Goal: Task Accomplishment & Management: Use online tool/utility

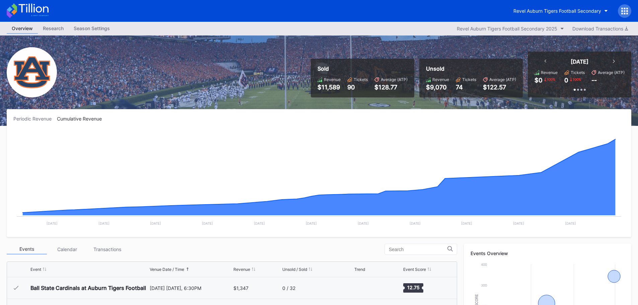
click at [621, 12] on div at bounding box center [624, 10] width 13 height 13
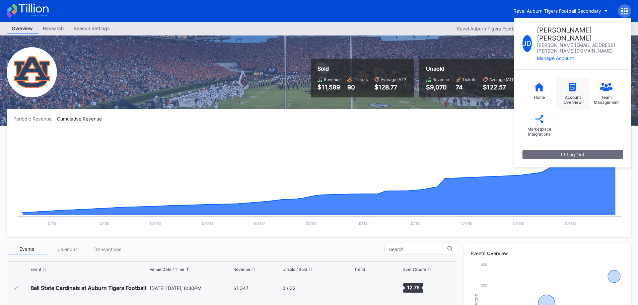
click at [574, 83] on icon at bounding box center [573, 87] width 7 height 8
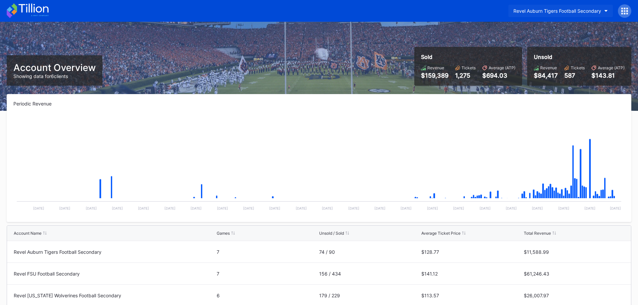
click at [591, 13] on div "Revel Auburn Tigers Football Secondary" at bounding box center [558, 11] width 88 height 6
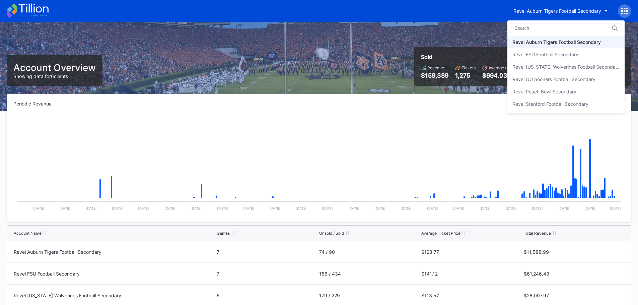
click at [577, 43] on div "Revel Auburn Tigers Football Secondary" at bounding box center [557, 42] width 88 height 6
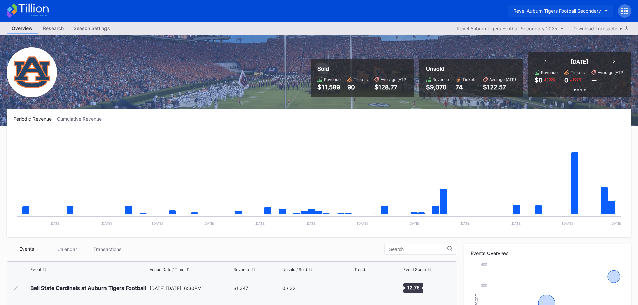
click at [595, 8] on button "Revel Auburn Tigers Football Secondary" at bounding box center [561, 11] width 105 height 12
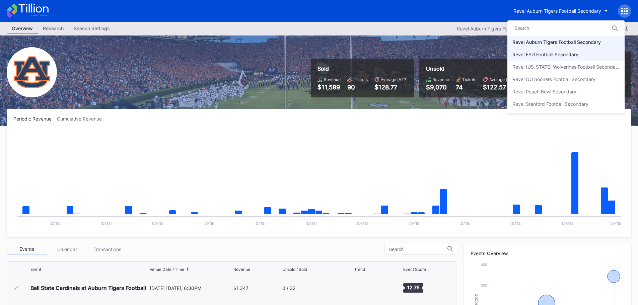
click at [590, 56] on div "Revel FSU Football Secondary" at bounding box center [566, 54] width 117 height 12
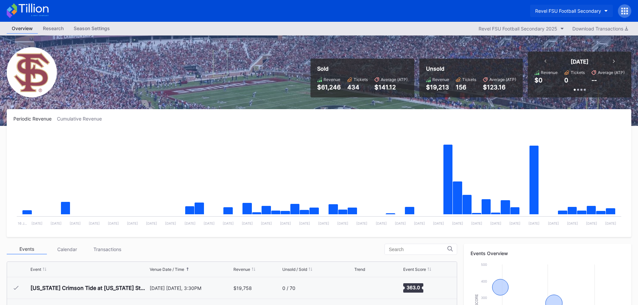
click at [594, 11] on div "Revel FSU Football Secondary" at bounding box center [568, 11] width 66 height 6
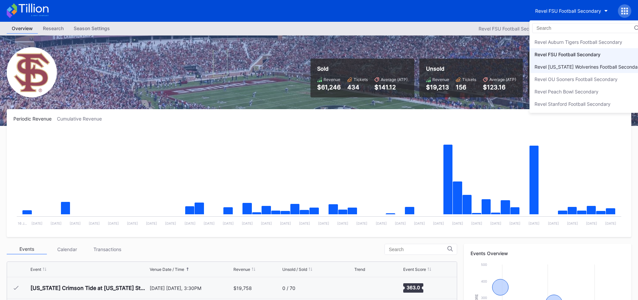
click at [596, 64] on div "Revel [US_STATE] Wolverines Football Secondary" at bounding box center [588, 67] width 117 height 12
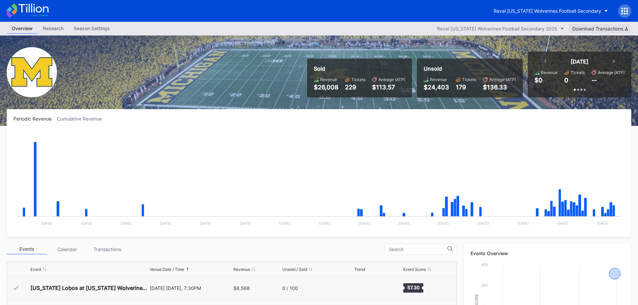
click at [618, 27] on div "Download Transactions" at bounding box center [601, 29] width 56 height 6
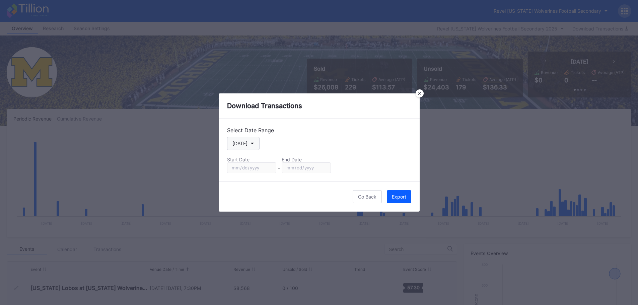
click at [256, 143] on button "[DATE]" at bounding box center [243, 143] width 32 height 13
click at [248, 213] on div "Season" at bounding box center [240, 212] width 16 height 6
type input "[DATE]"
click at [410, 197] on button "Export" at bounding box center [399, 196] width 24 height 13
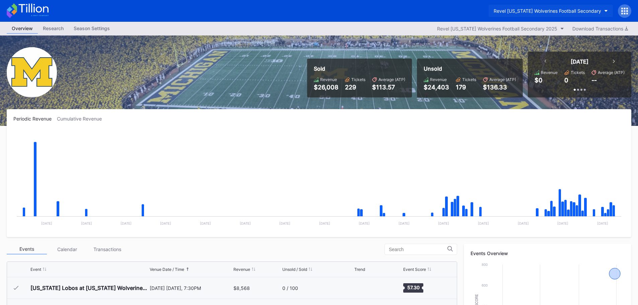
click at [601, 12] on button "Revel [US_STATE] Wolverines Football Secondary" at bounding box center [551, 11] width 124 height 12
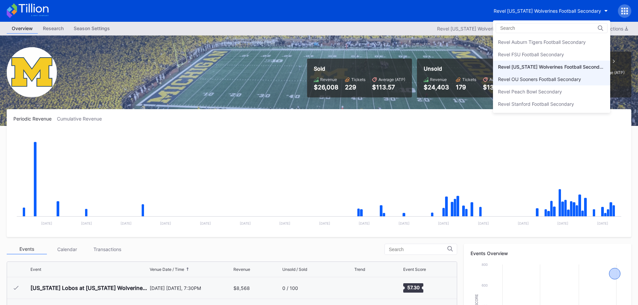
click at [573, 77] on div "Revel OU Sooners Football Secondary" at bounding box center [539, 79] width 83 height 6
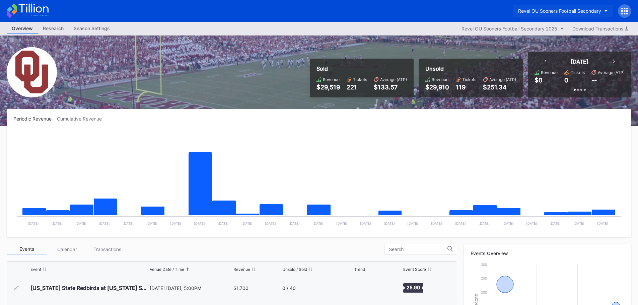
click at [591, 10] on div "Revel OU Sooners Football Secondary" at bounding box center [559, 11] width 83 height 6
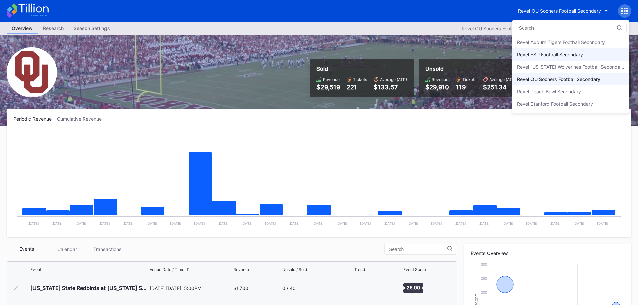
click at [583, 56] on div "Revel FSU Football Secondary" at bounding box center [550, 55] width 66 height 6
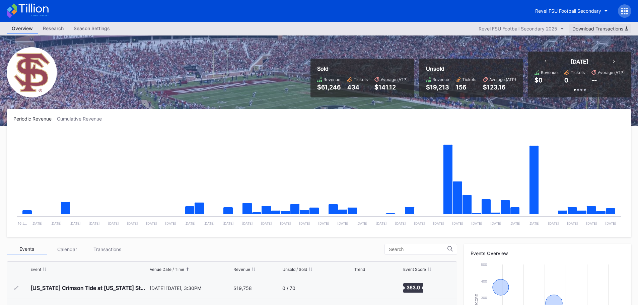
click at [607, 28] on div "Download Transactions" at bounding box center [601, 29] width 56 height 6
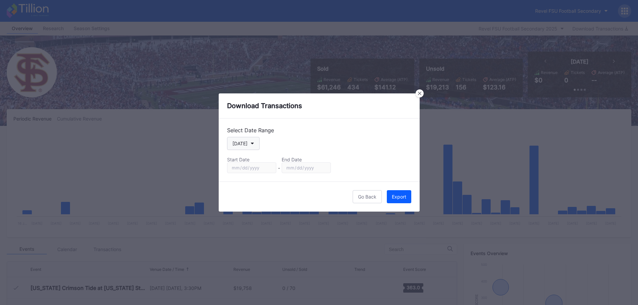
click at [253, 144] on button "[DATE]" at bounding box center [243, 143] width 32 height 13
click at [249, 213] on div "Season" at bounding box center [246, 212] width 39 height 12
type input "[DATE]"
click at [399, 192] on button "Export" at bounding box center [399, 196] width 24 height 13
